Goal: Task Accomplishment & Management: Complete application form

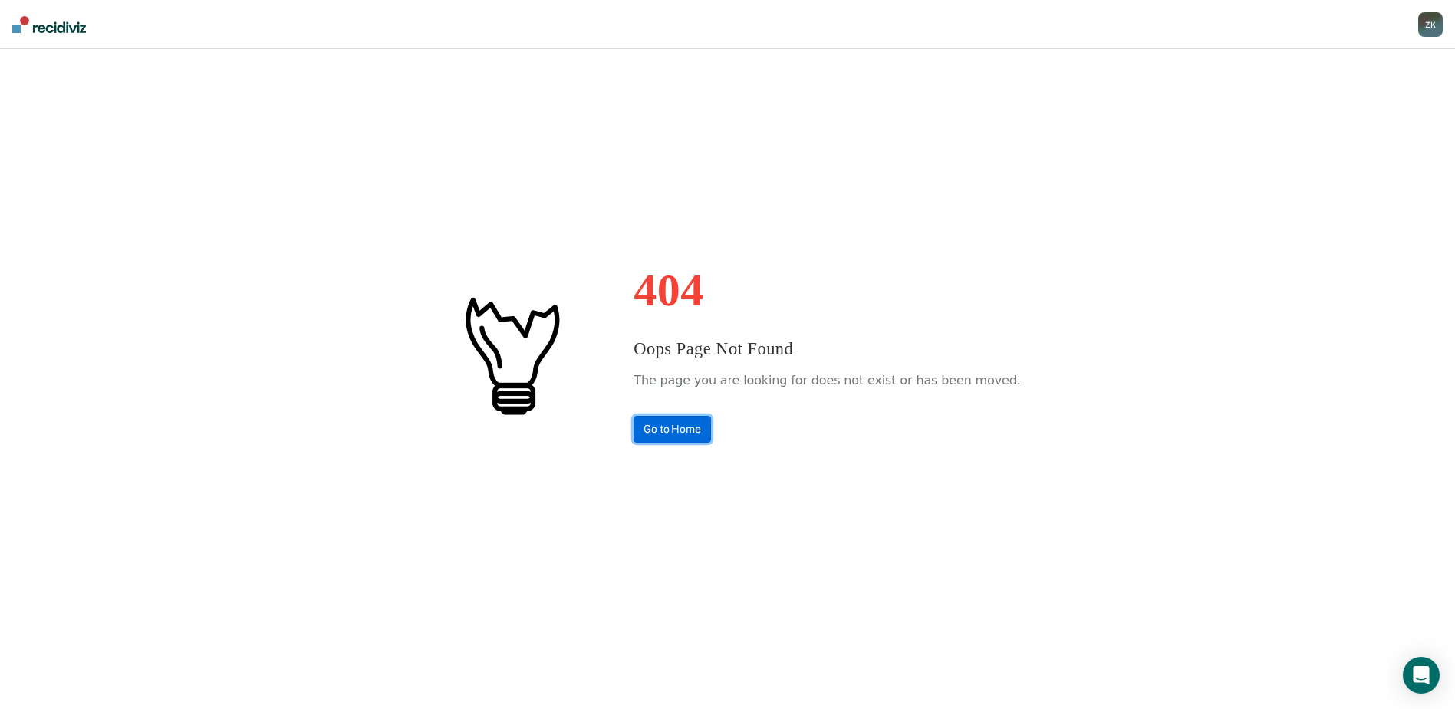
click at [711, 427] on link "Go to Home" at bounding box center [672, 429] width 77 height 27
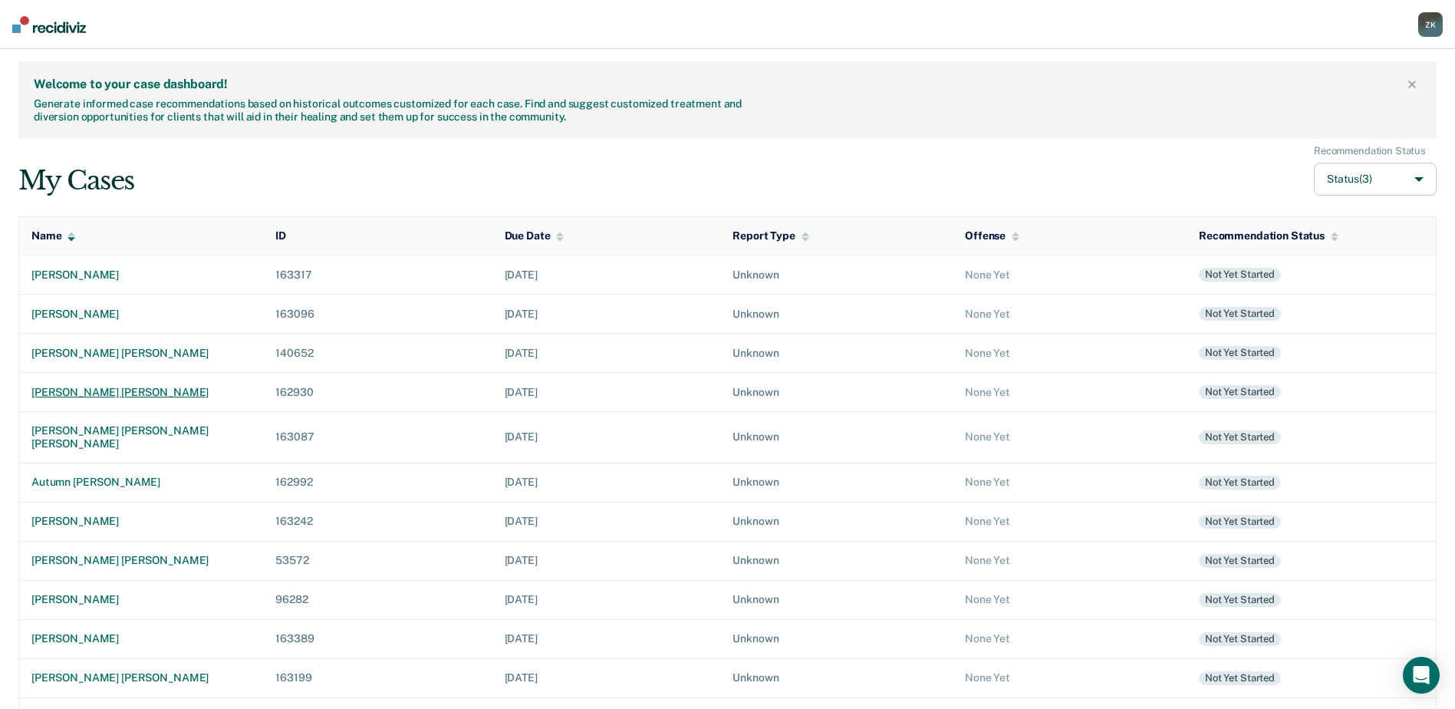
click at [96, 391] on div "[PERSON_NAME] [PERSON_NAME]" at bounding box center [140, 392] width 219 height 13
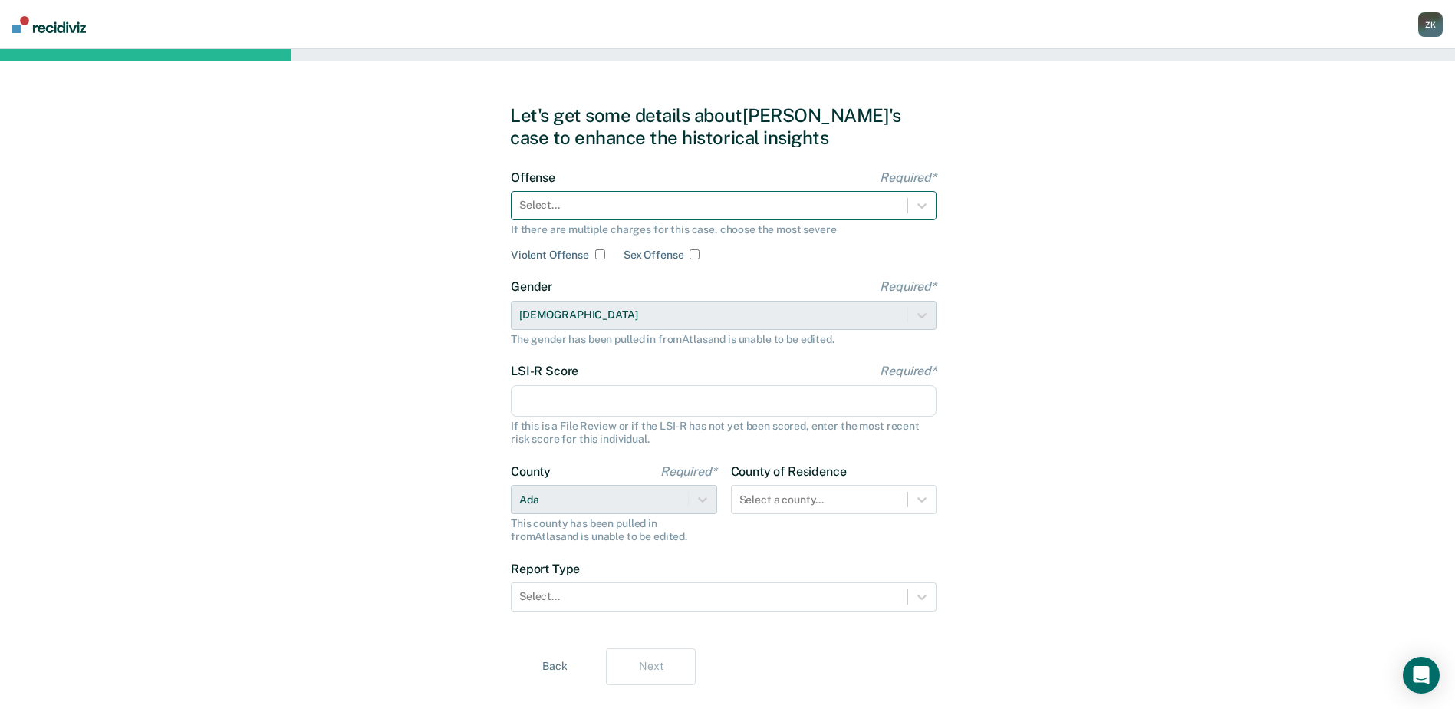
click at [717, 203] on div at bounding box center [709, 205] width 380 height 16
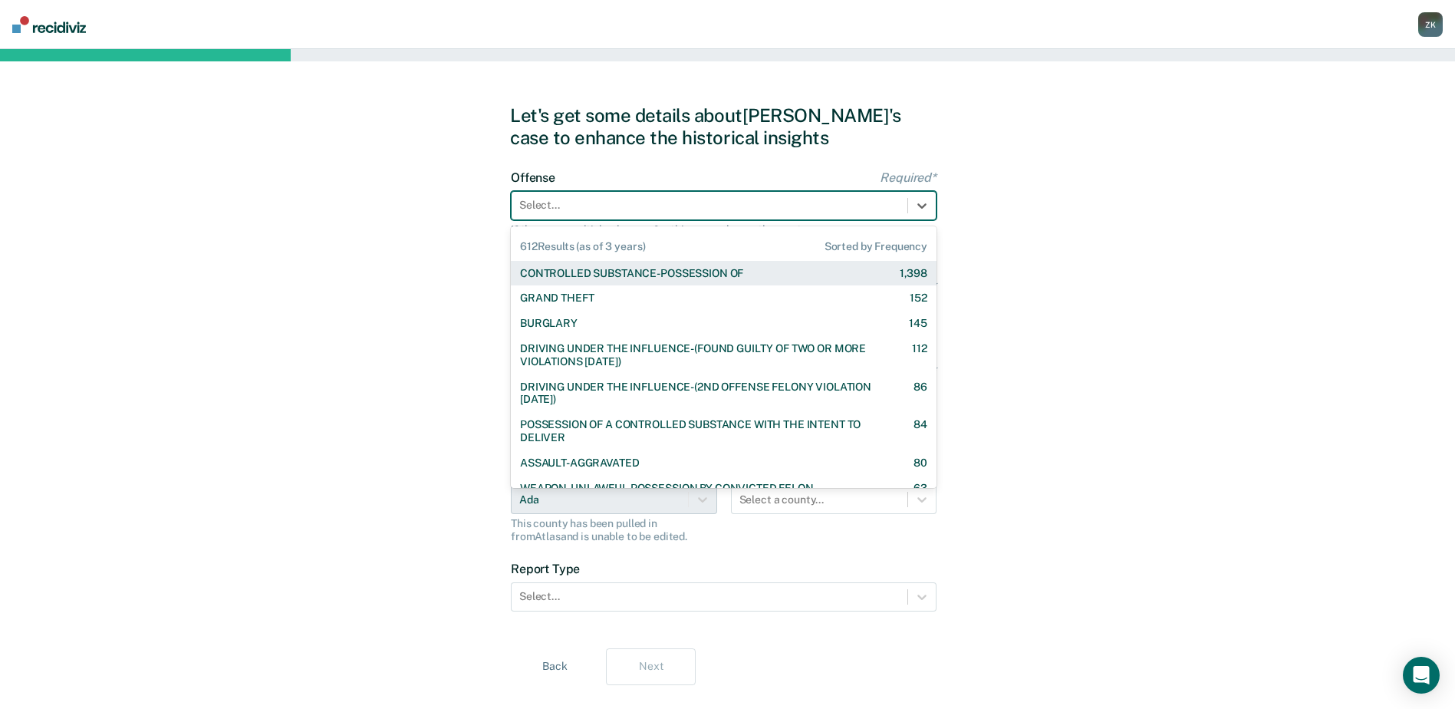
click at [719, 274] on div "CONTROLLED SUBSTANCE-POSSESSION OF" at bounding box center [631, 273] width 223 height 13
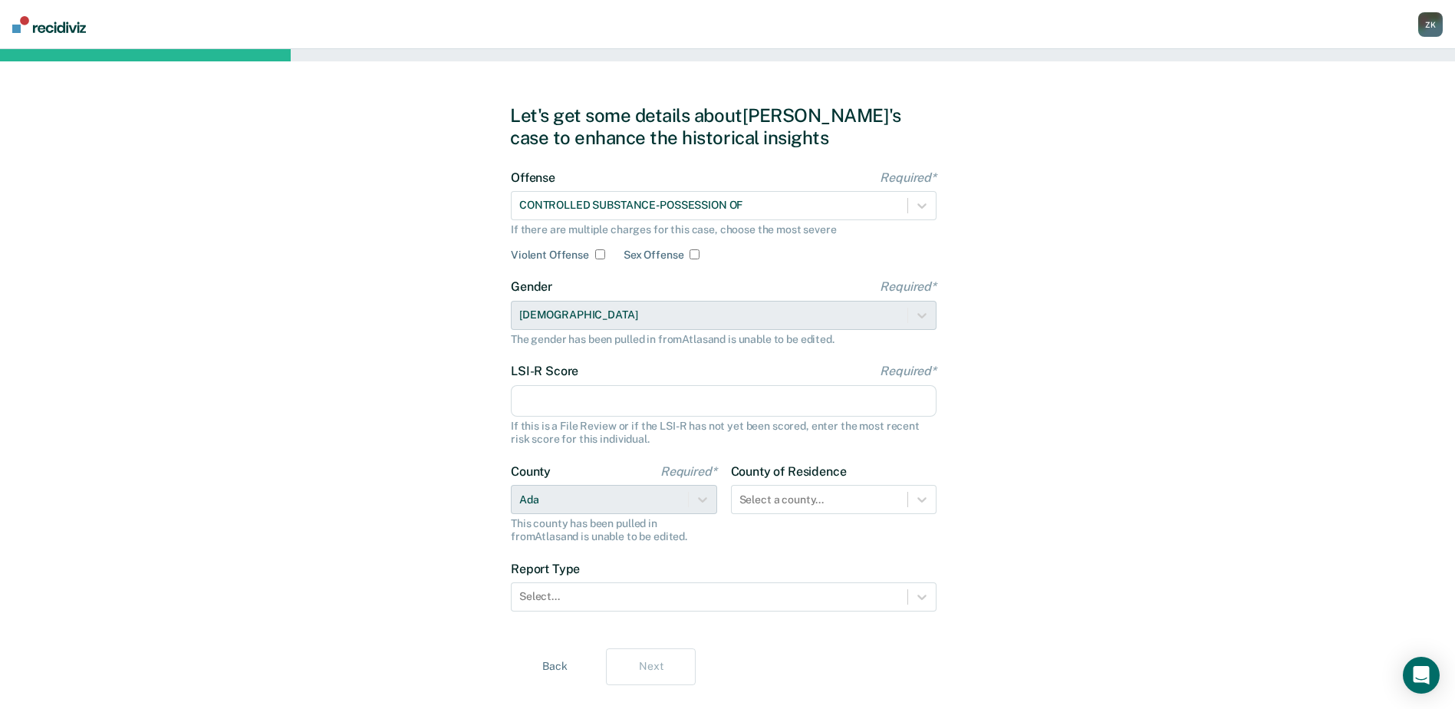
click at [658, 404] on input "LSI-R Score Required*" at bounding box center [724, 401] width 426 height 32
type input "24"
click at [1148, 561] on div "Let's get some details about [PERSON_NAME]'s case to enhance the historical ins…" at bounding box center [727, 394] width 1455 height 691
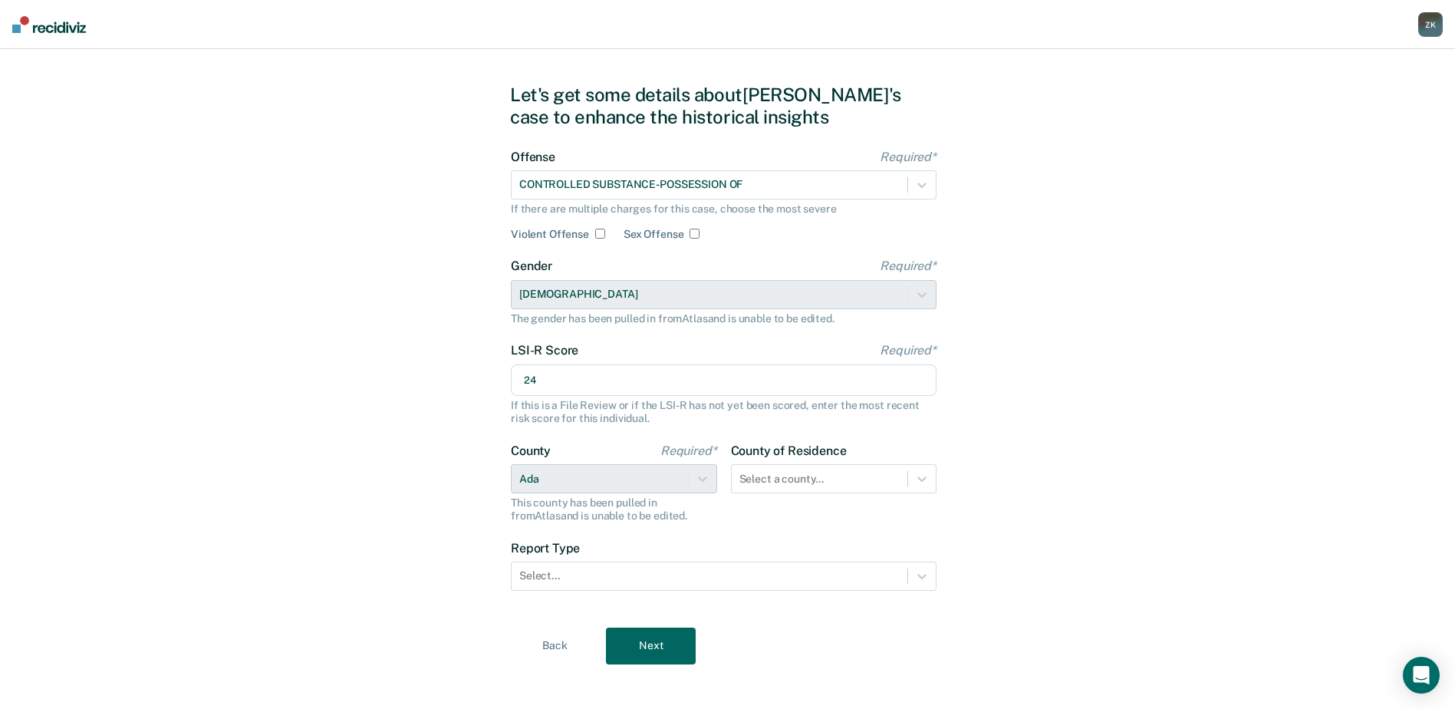
scroll to position [31, 0]
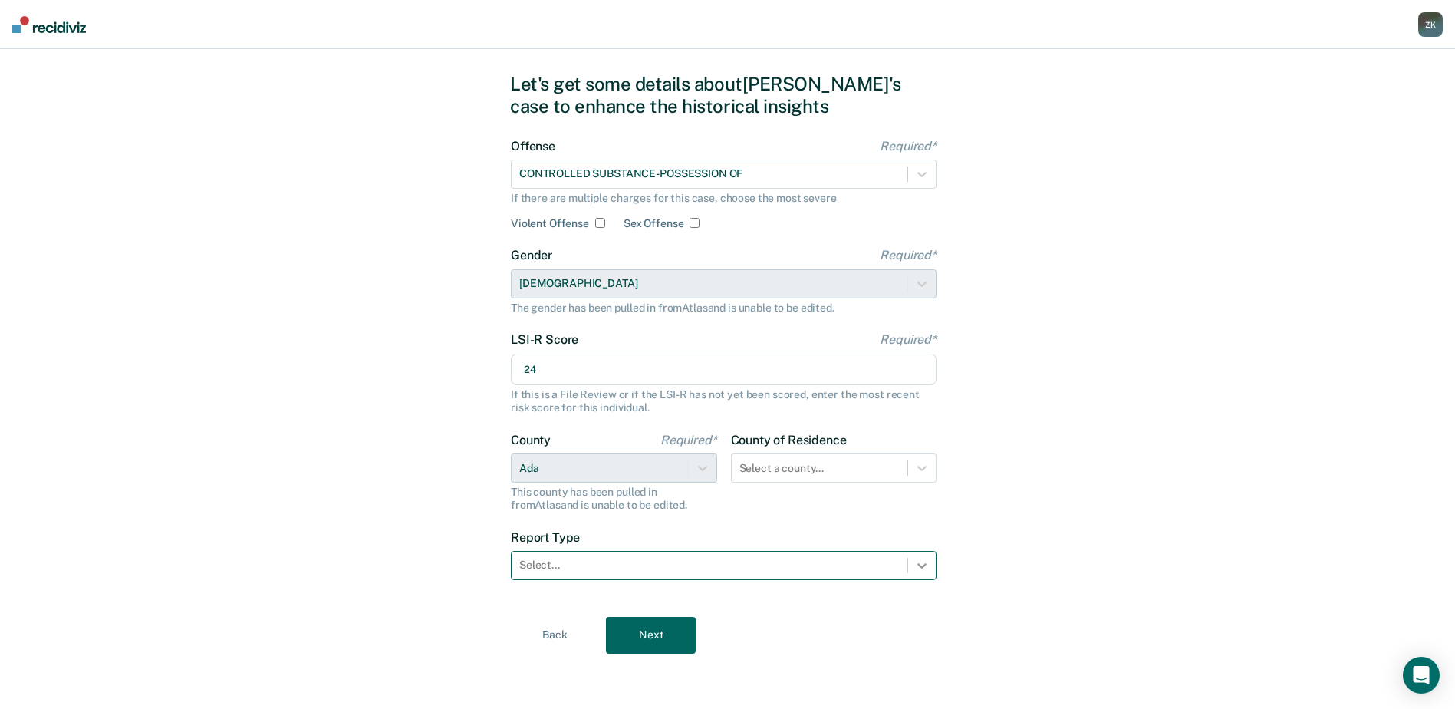
click at [915, 563] on icon at bounding box center [921, 565] width 15 height 15
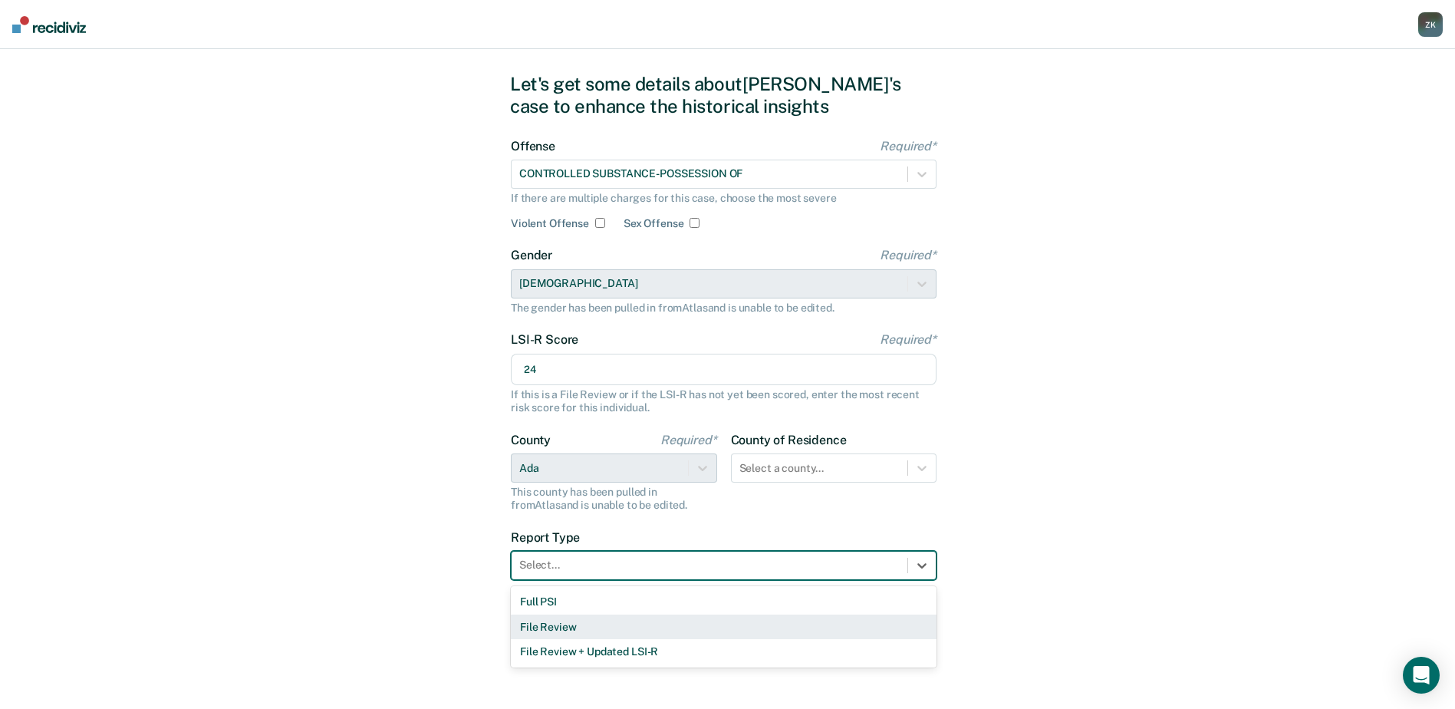
click at [676, 622] on div "File Review" at bounding box center [724, 626] width 426 height 25
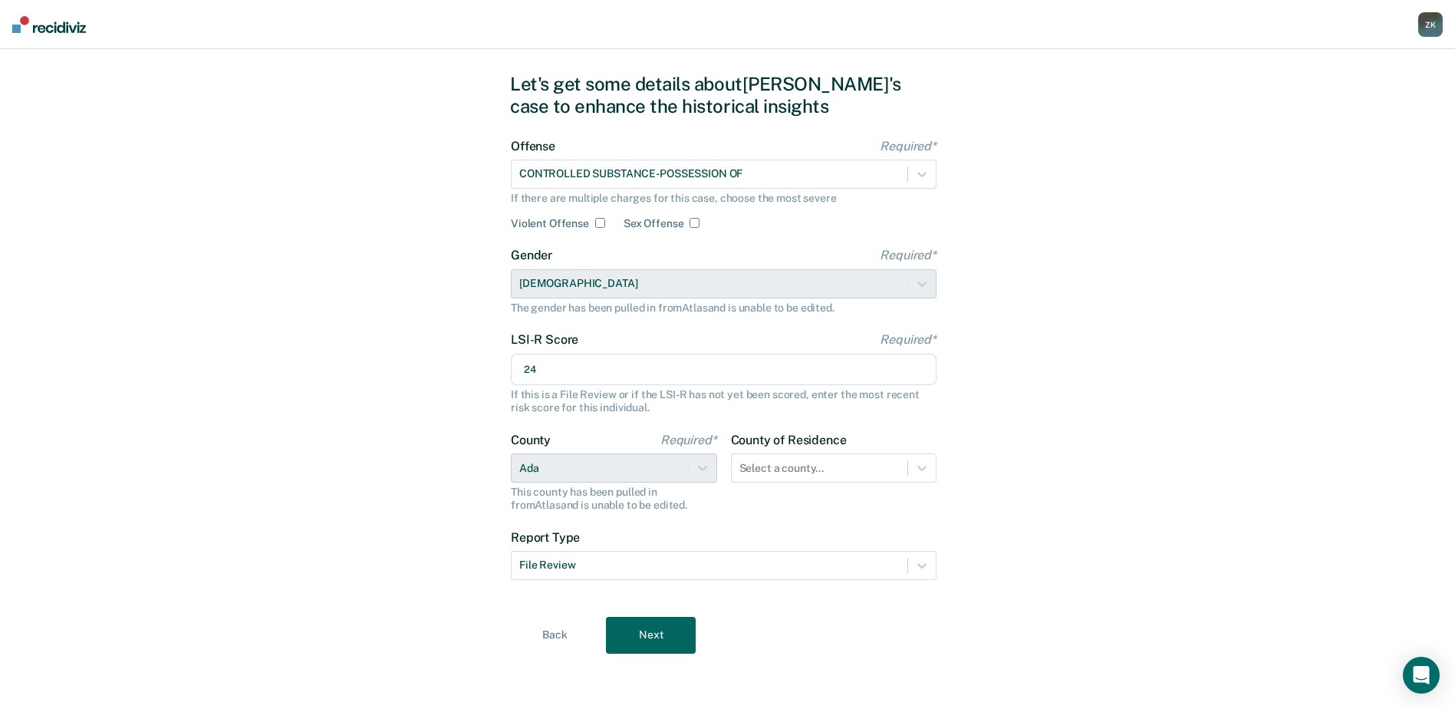
click at [644, 638] on button "Next" at bounding box center [651, 635] width 90 height 37
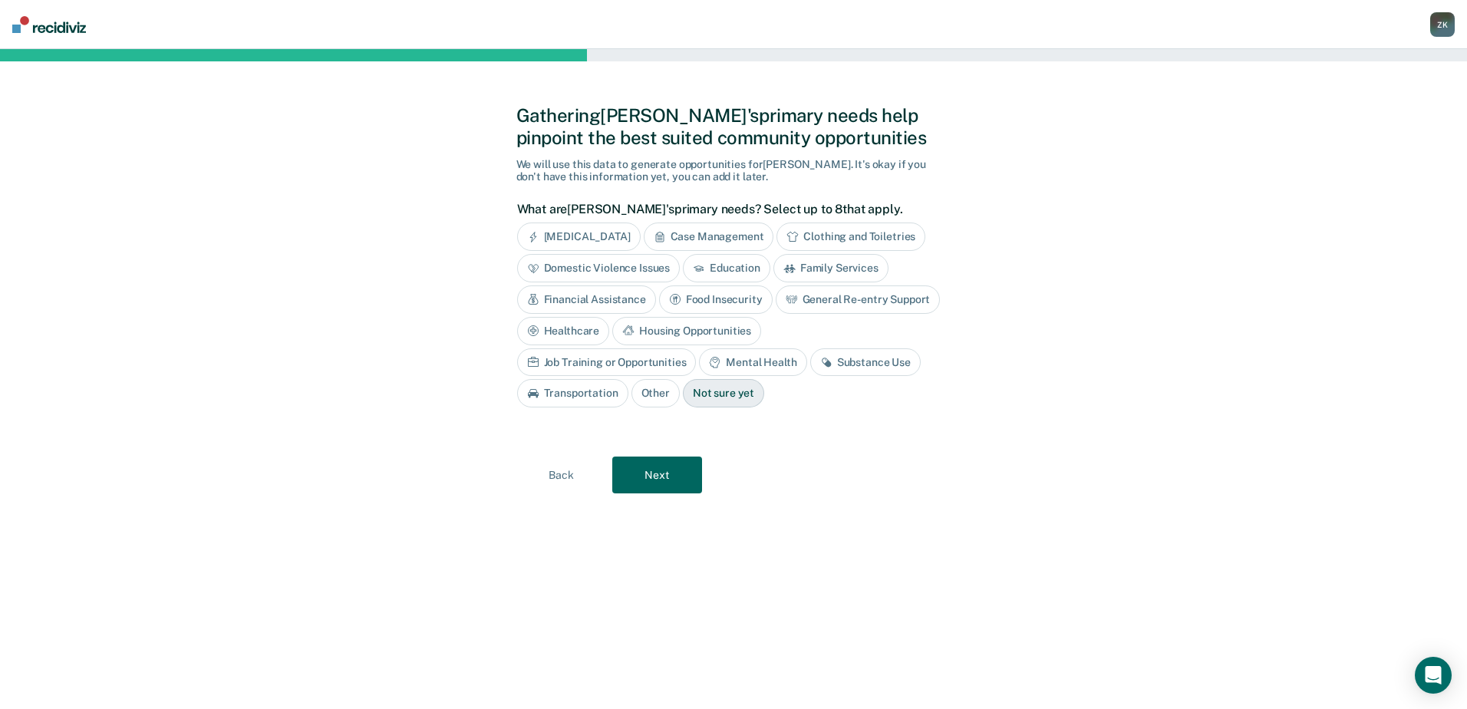
click at [692, 332] on div "Housing Opportunities" at bounding box center [686, 331] width 149 height 28
click at [618, 368] on div "Job Training or Opportunities" at bounding box center [607, 362] width 180 height 28
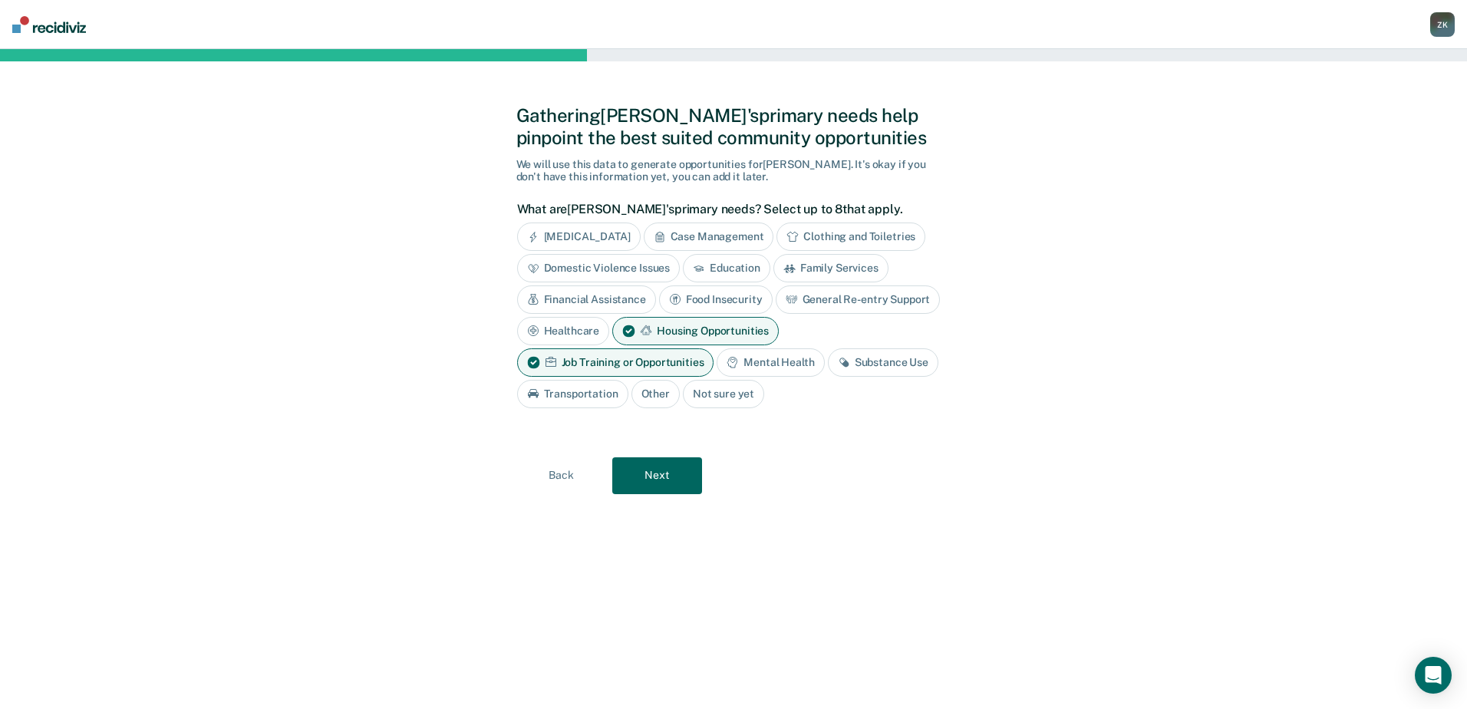
click at [871, 363] on div "Substance Use" at bounding box center [883, 362] width 110 height 28
click at [679, 475] on button "Next" at bounding box center [657, 475] width 90 height 37
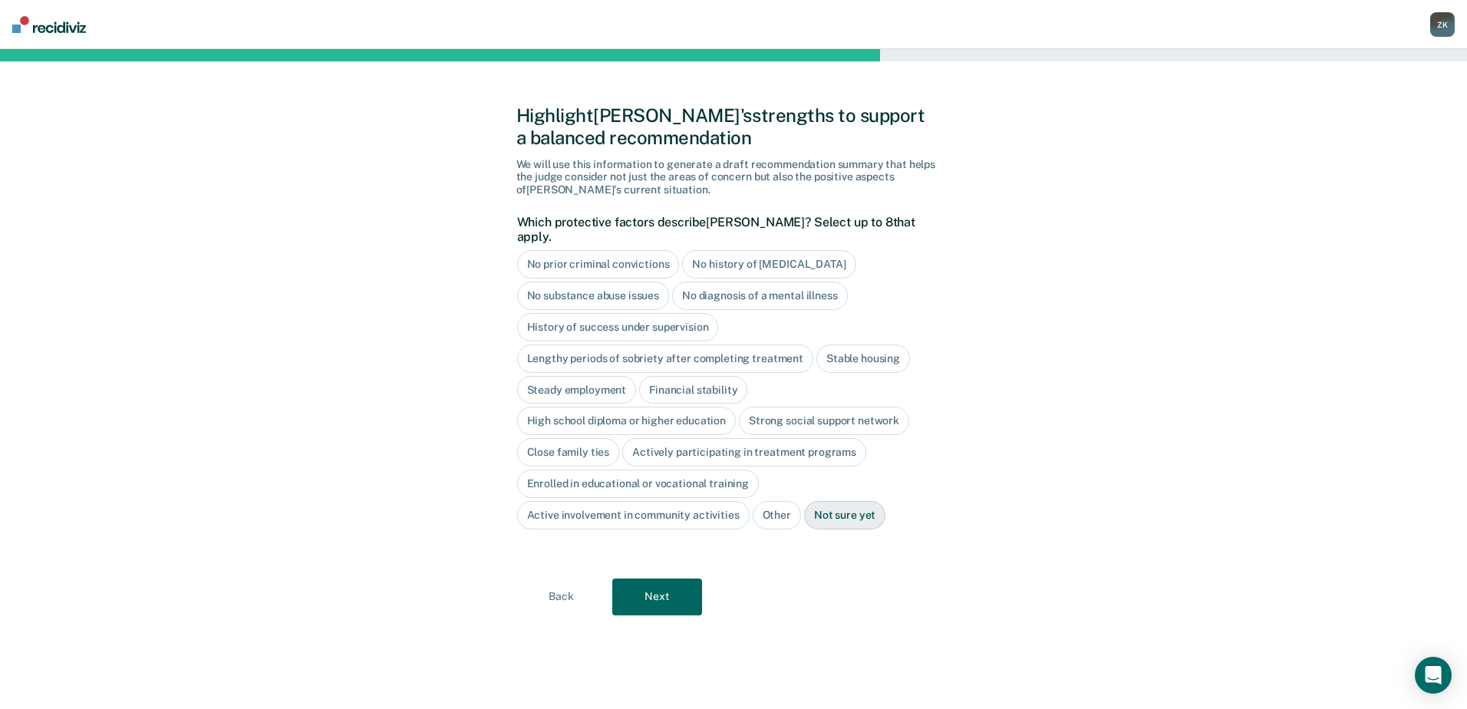
click at [746, 253] on div "No history of [MEDICAL_DATA]" at bounding box center [768, 264] width 173 height 28
click at [654, 585] on button "Next" at bounding box center [657, 596] width 90 height 37
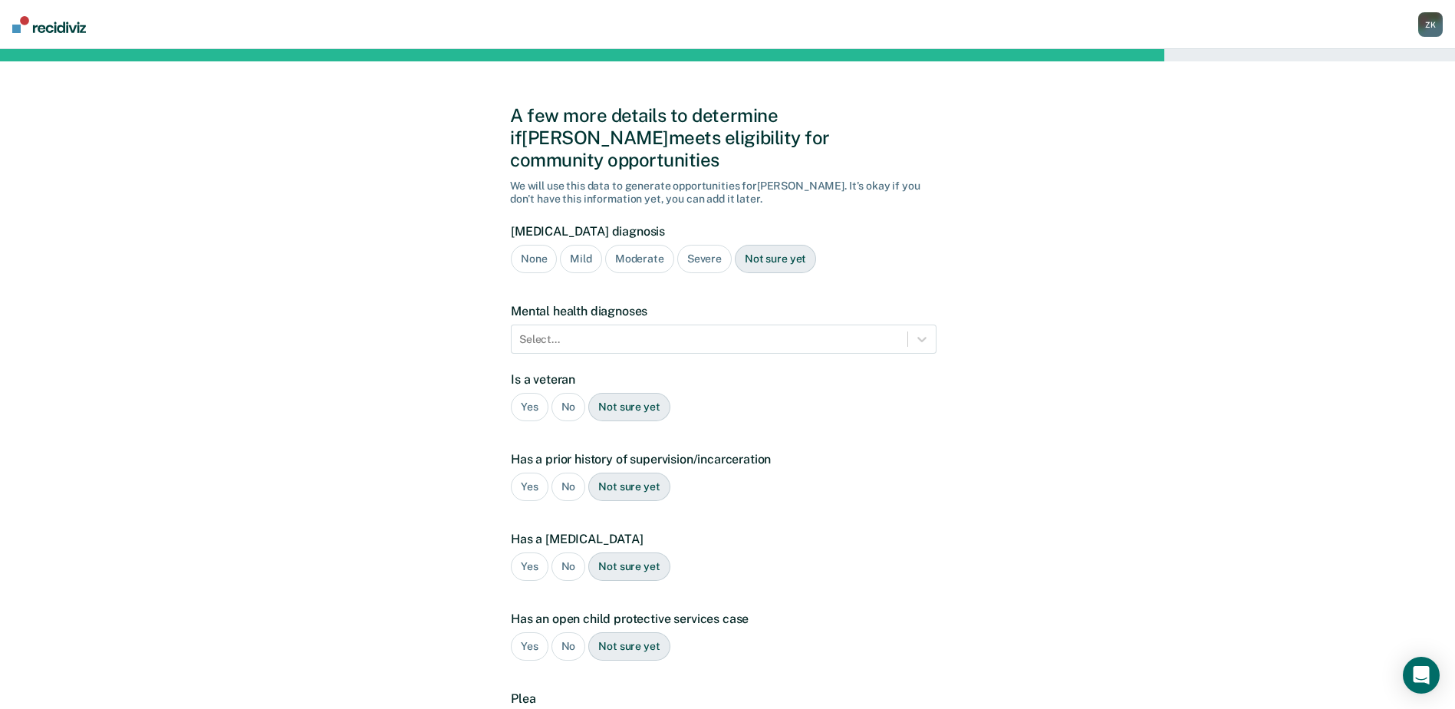
click at [650, 245] on div "Moderate" at bounding box center [639, 259] width 69 height 28
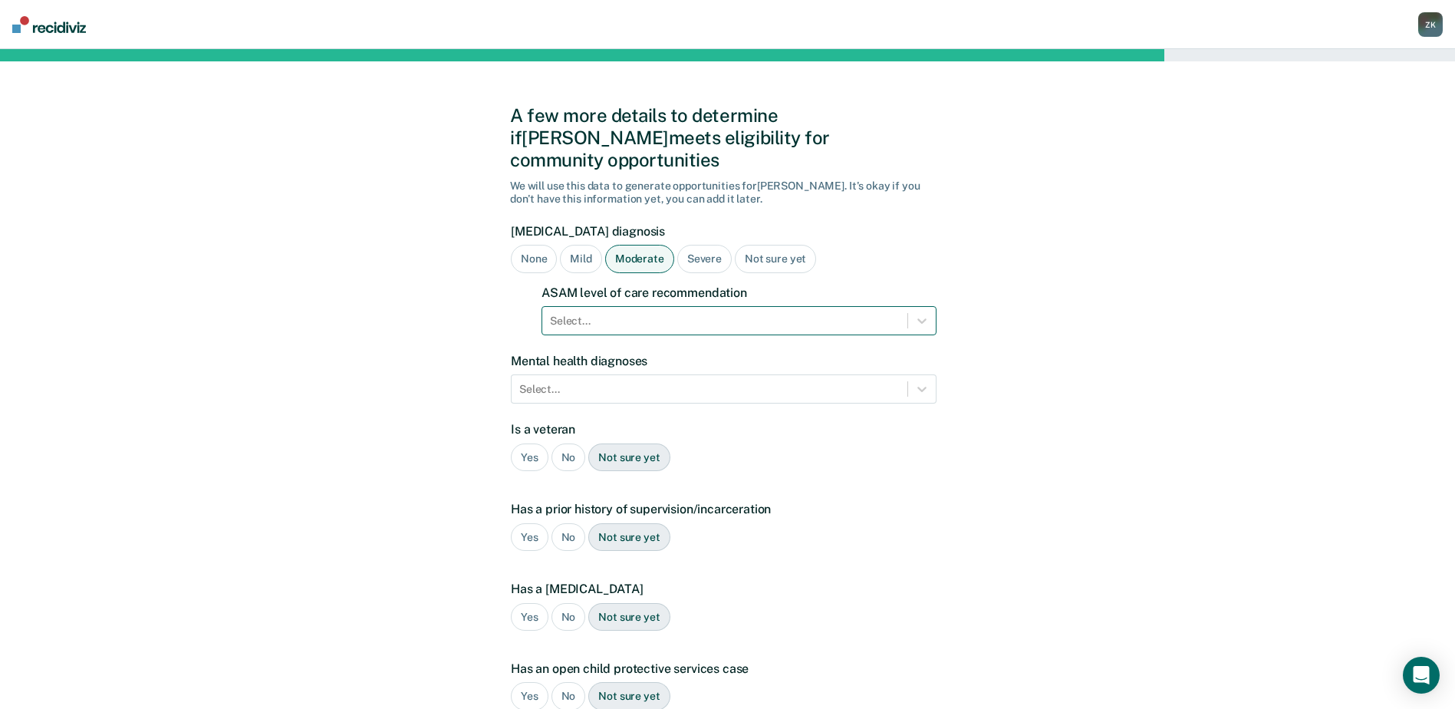
click at [675, 313] on div at bounding box center [725, 321] width 350 height 16
click at [926, 313] on icon at bounding box center [921, 320] width 15 height 15
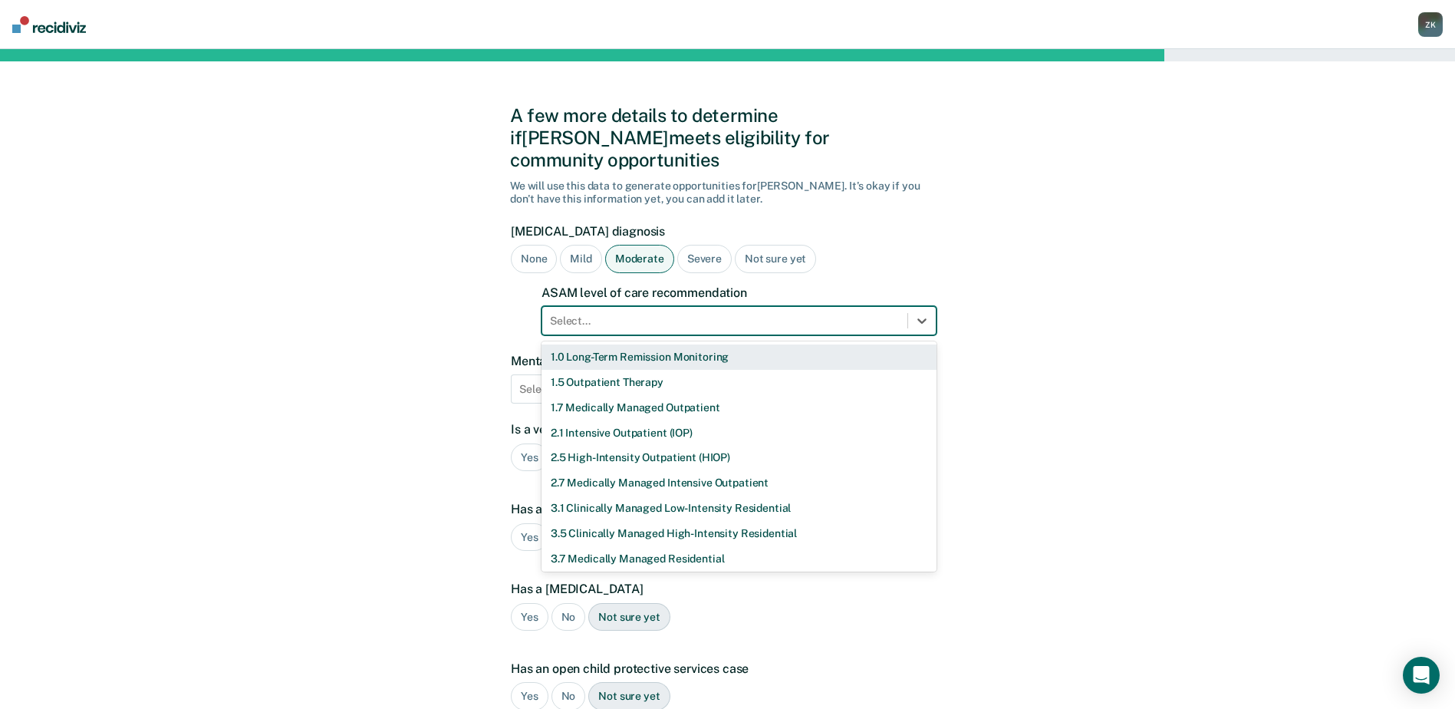
click at [654, 344] on div "1.0 Long-Term Remission Monitoring" at bounding box center [739, 356] width 395 height 25
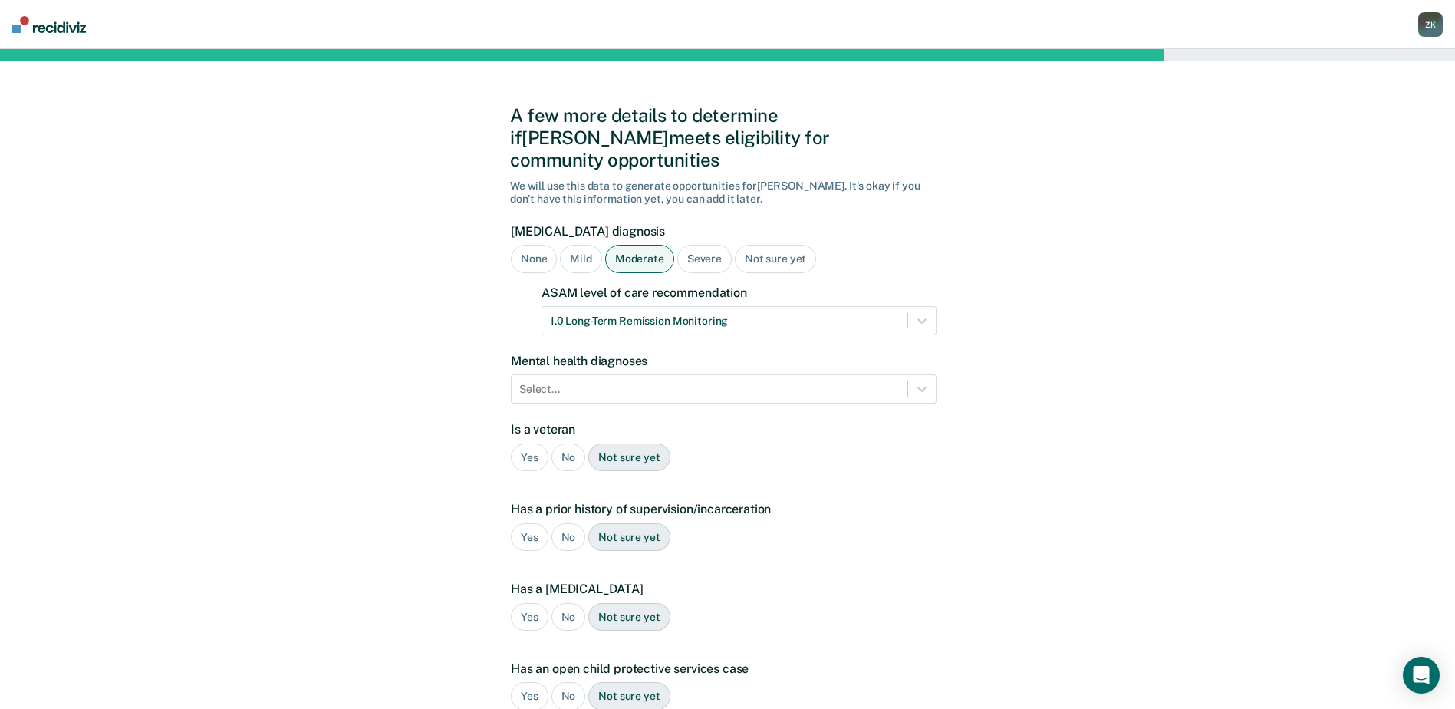
click at [1224, 403] on div "A few more details to determine if [PERSON_NAME] meets eligibility for communit…" at bounding box center [727, 490] width 1455 height 882
click at [927, 381] on icon at bounding box center [921, 388] width 15 height 15
click at [1167, 361] on div "A few more details to determine if [PERSON_NAME] meets eligibility for communit…" at bounding box center [727, 490] width 1455 height 882
click at [565, 443] on div "No" at bounding box center [569, 457] width 35 height 28
click at [527, 523] on div "Yes" at bounding box center [530, 537] width 38 height 28
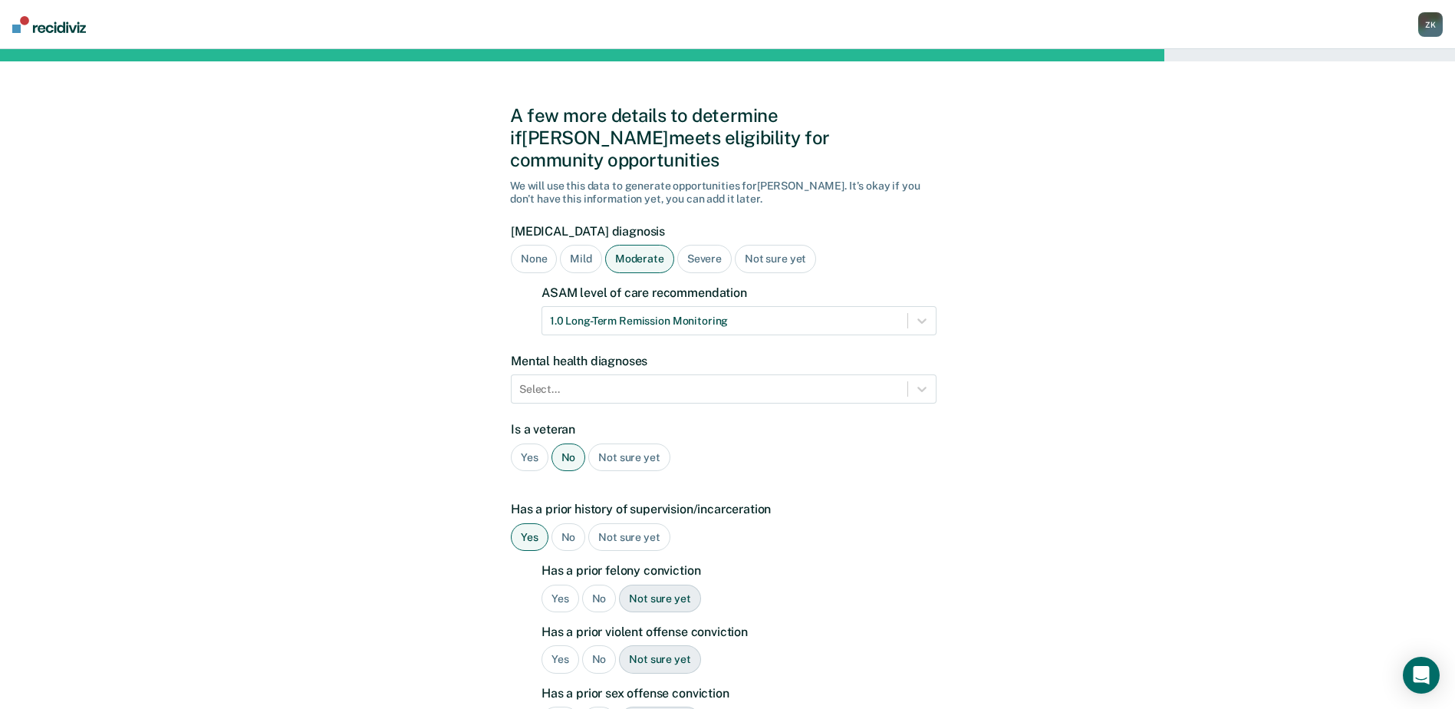
click at [600, 585] on div "No" at bounding box center [599, 599] width 35 height 28
click at [593, 645] on div "No" at bounding box center [599, 659] width 35 height 28
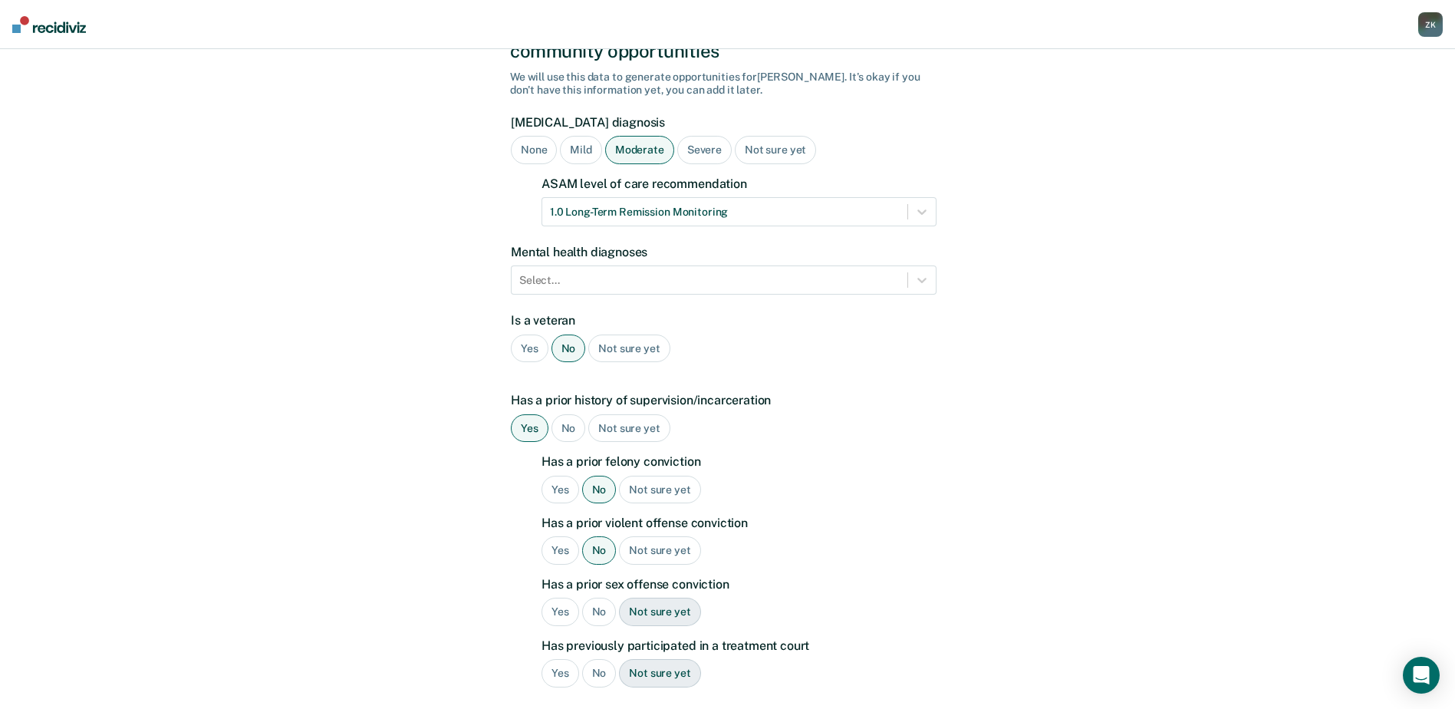
scroll to position [153, 0]
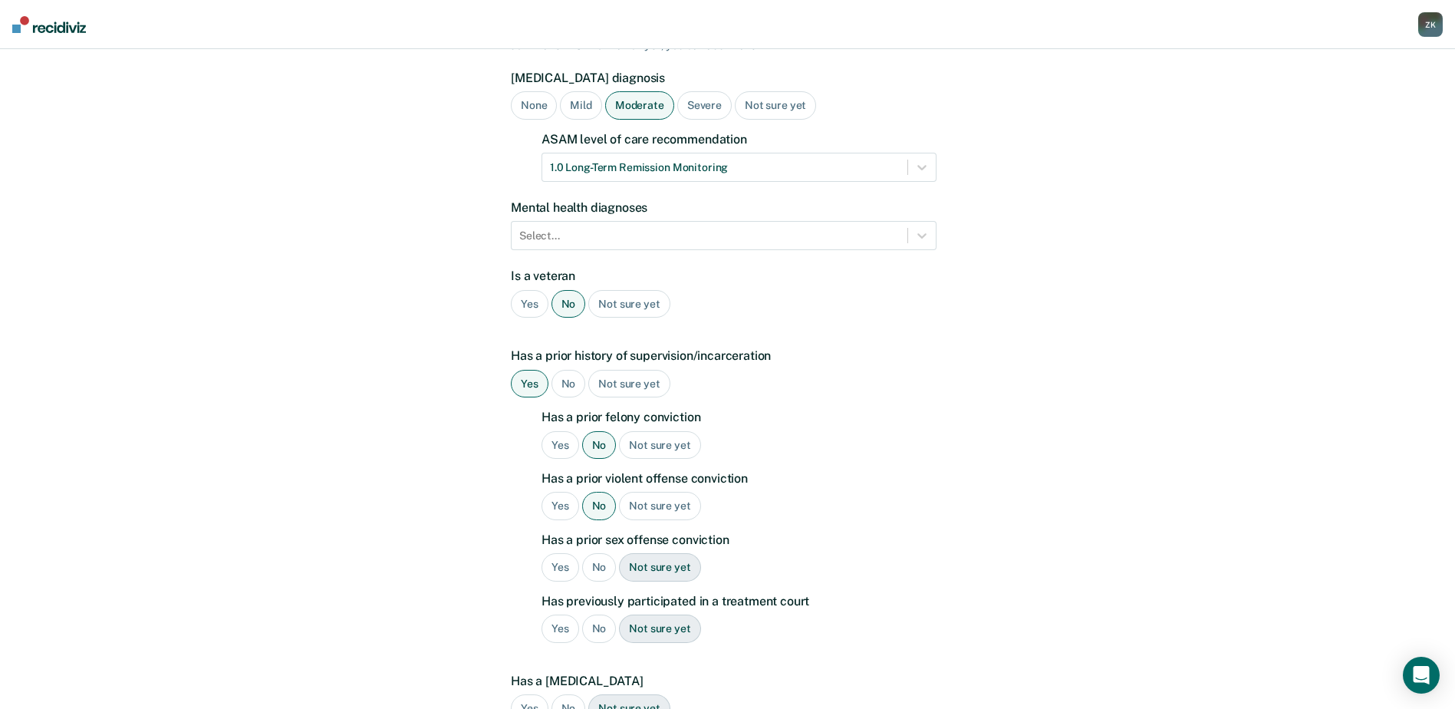
click at [595, 553] on div "No" at bounding box center [599, 567] width 35 height 28
click at [604, 615] on div "No" at bounding box center [599, 628] width 35 height 28
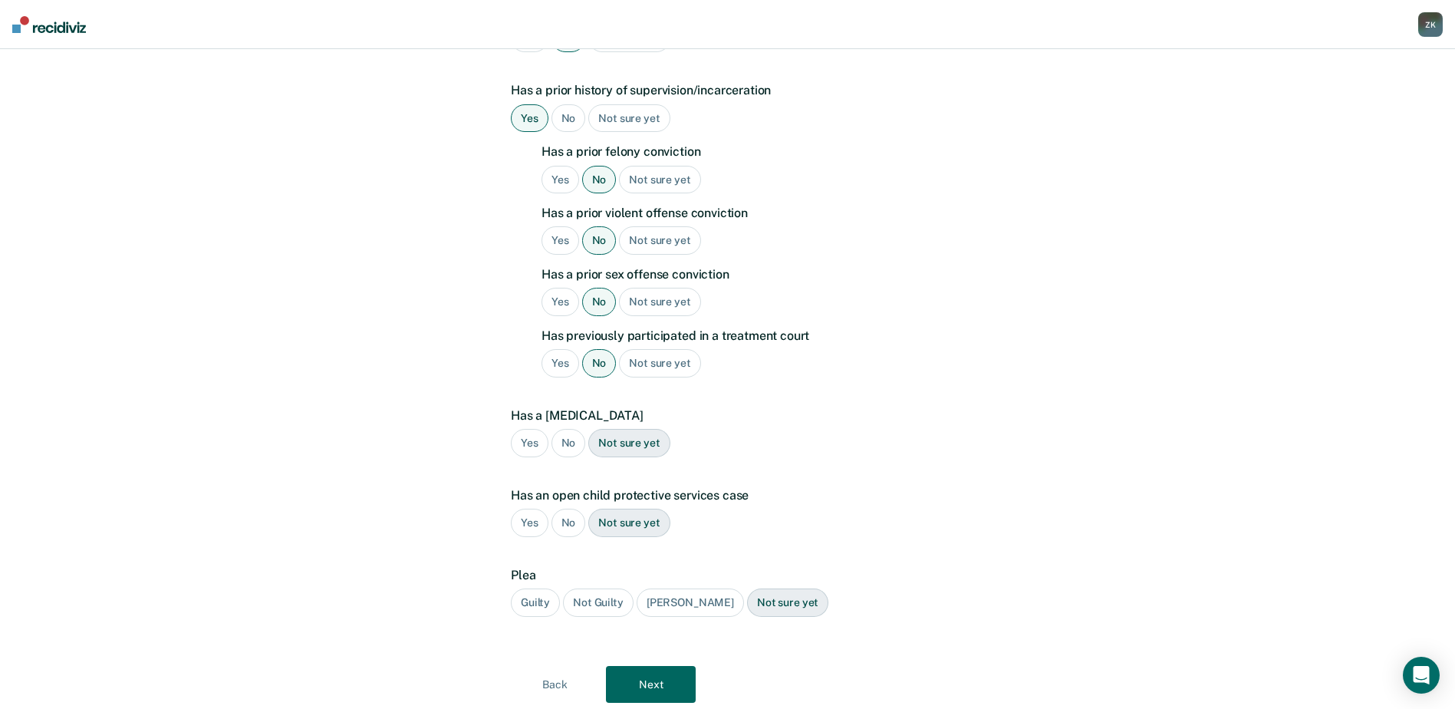
scroll to position [446, 0]
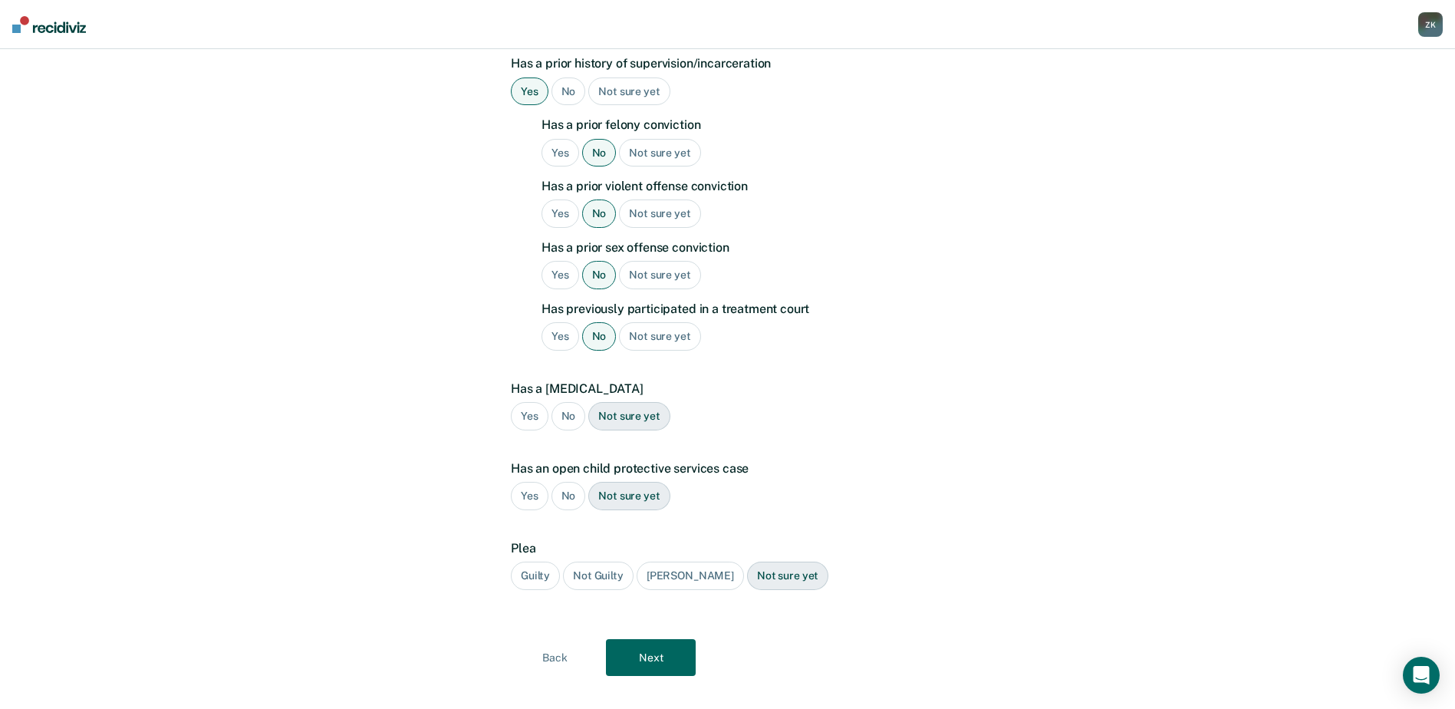
click at [570, 402] on div "No" at bounding box center [569, 416] width 35 height 28
click at [572, 482] on div "No" at bounding box center [569, 496] width 35 height 28
click at [531, 562] on div "Guilty" at bounding box center [535, 576] width 49 height 28
click at [654, 639] on button "Next" at bounding box center [651, 657] width 90 height 37
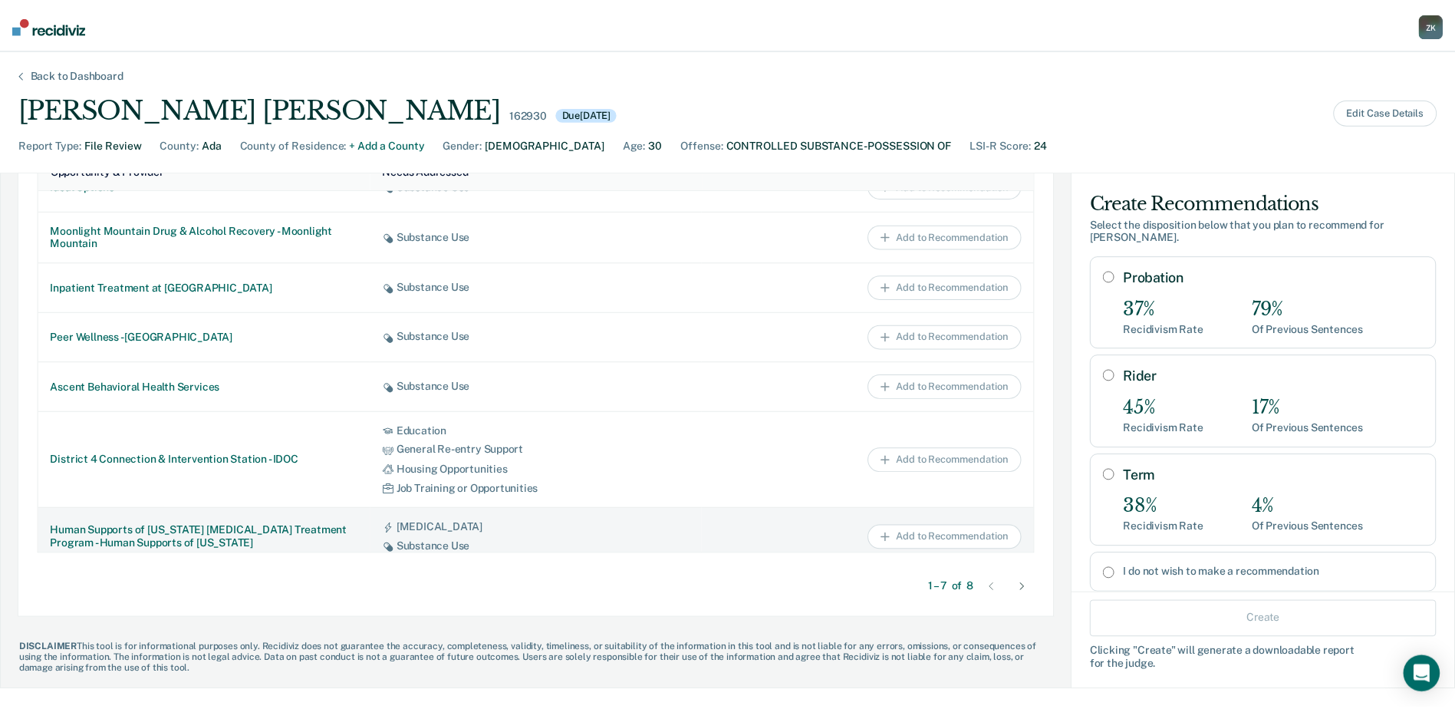
scroll to position [44, 0]
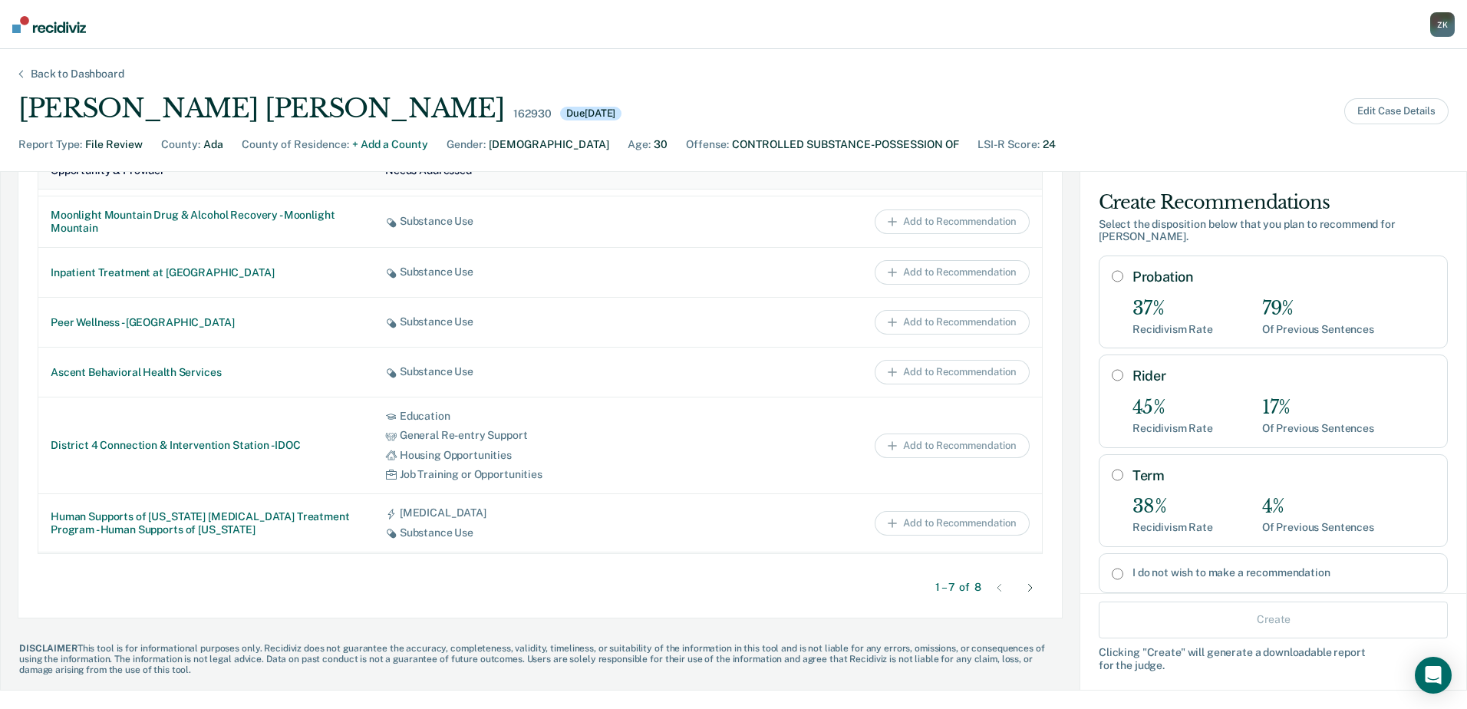
click at [1112, 567] on input "I do not wish to make a recommendation" at bounding box center [1118, 573] width 12 height 12
radio input "true"
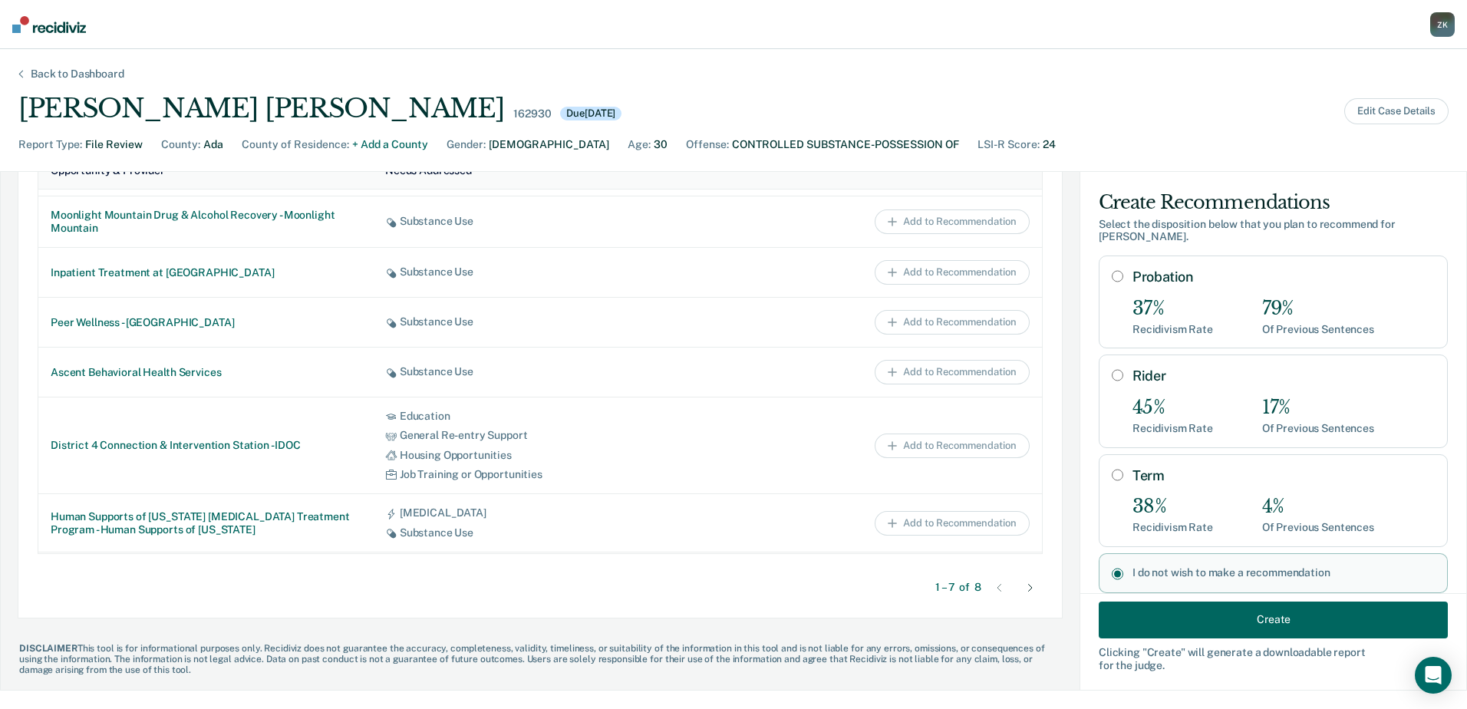
click at [1259, 614] on button "Create" at bounding box center [1273, 619] width 349 height 37
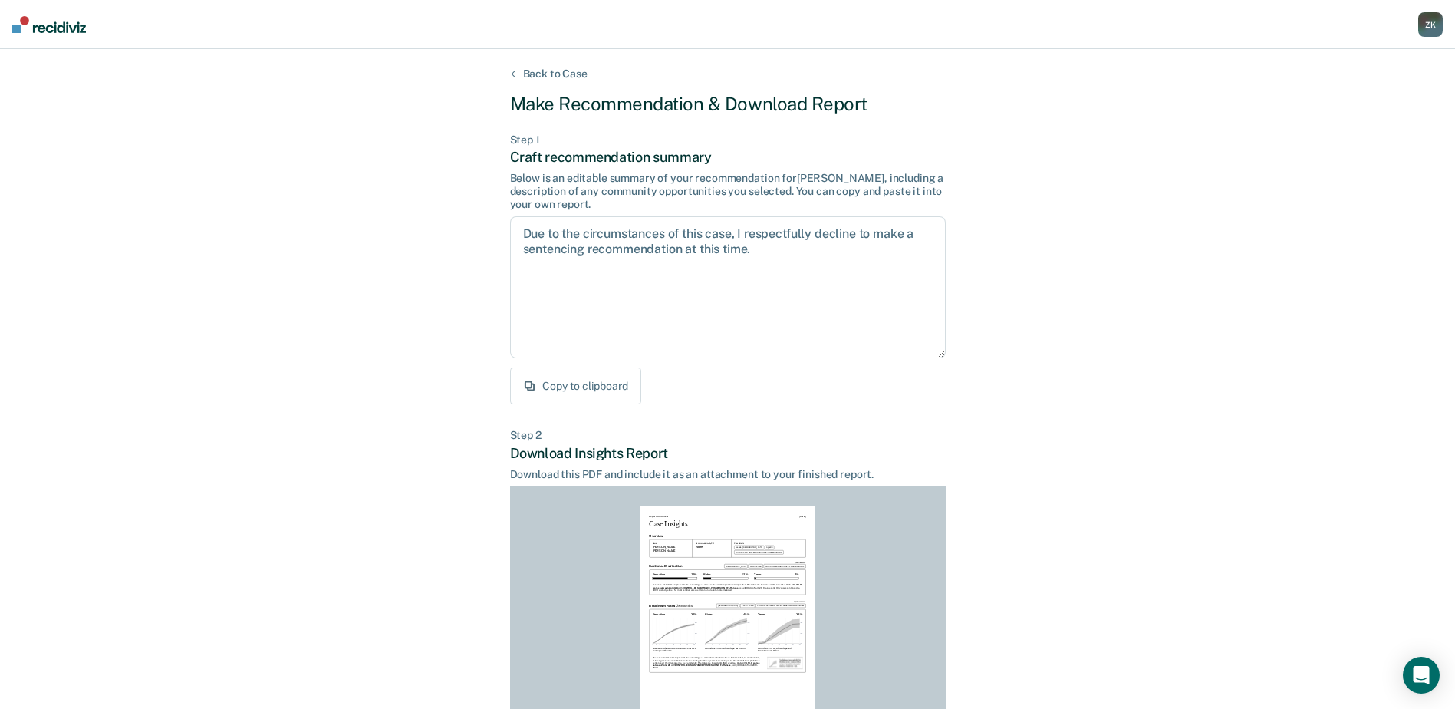
click at [548, 390] on button "Copy to clipboard" at bounding box center [575, 385] width 131 height 37
click at [553, 394] on button "Copied to clipboard" at bounding box center [578, 385] width 137 height 37
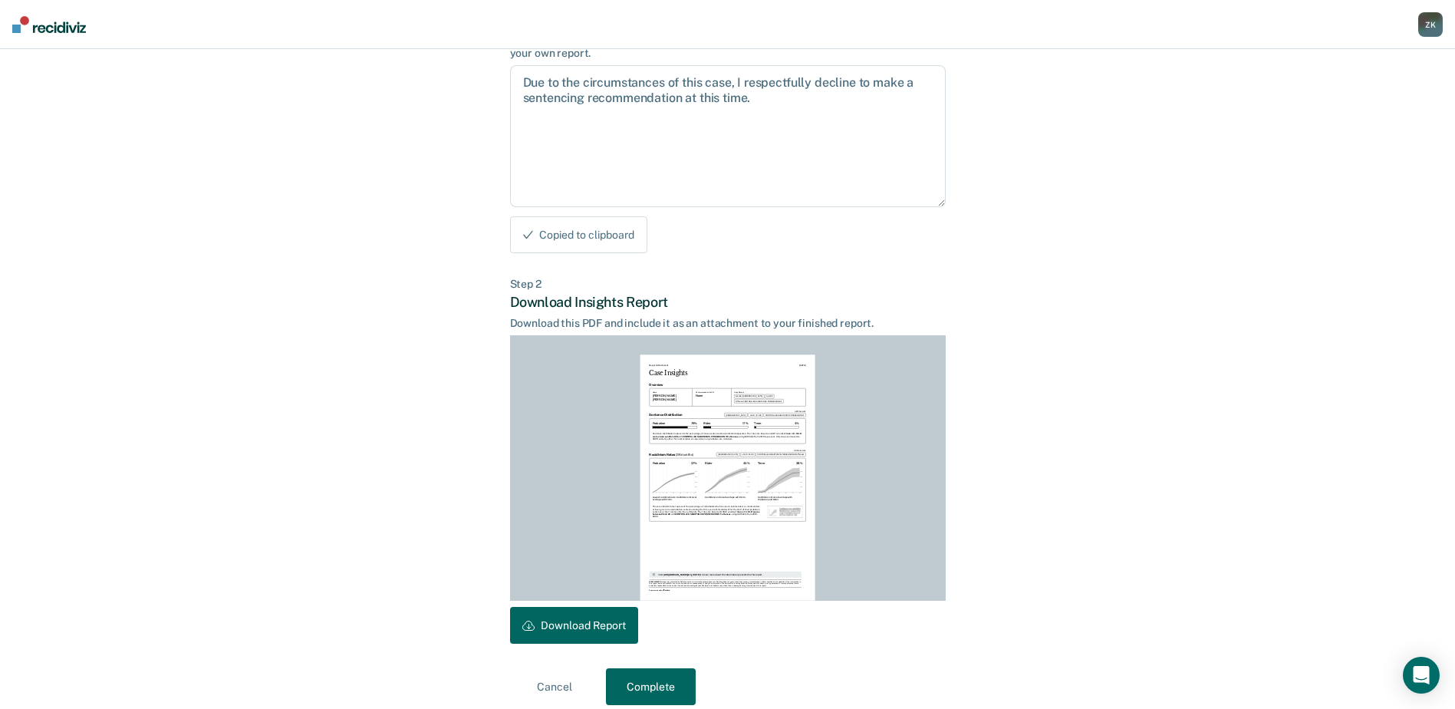
scroll to position [166, 0]
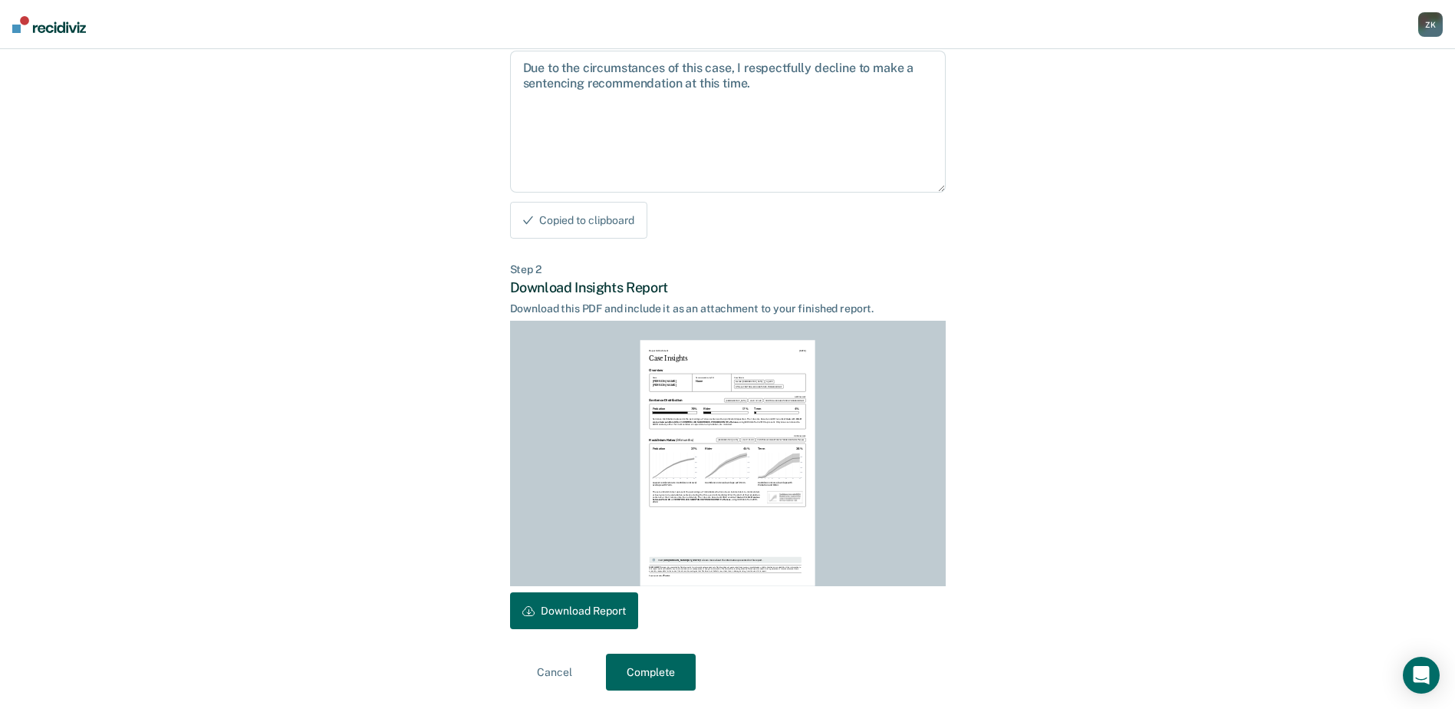
click at [588, 623] on button "Download Report" at bounding box center [574, 610] width 128 height 37
click at [660, 675] on button "Complete" at bounding box center [651, 672] width 90 height 37
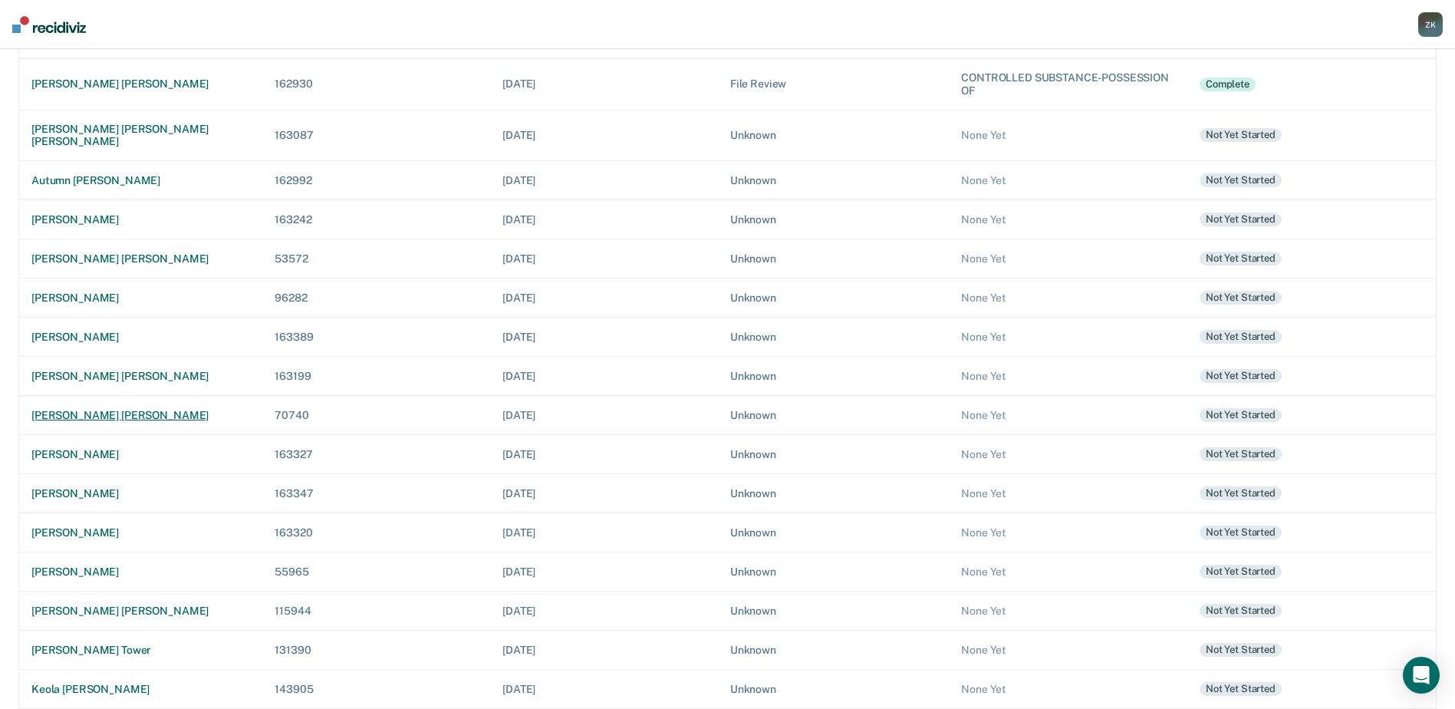
scroll to position [315, 0]
